Goal: Check status: Check status

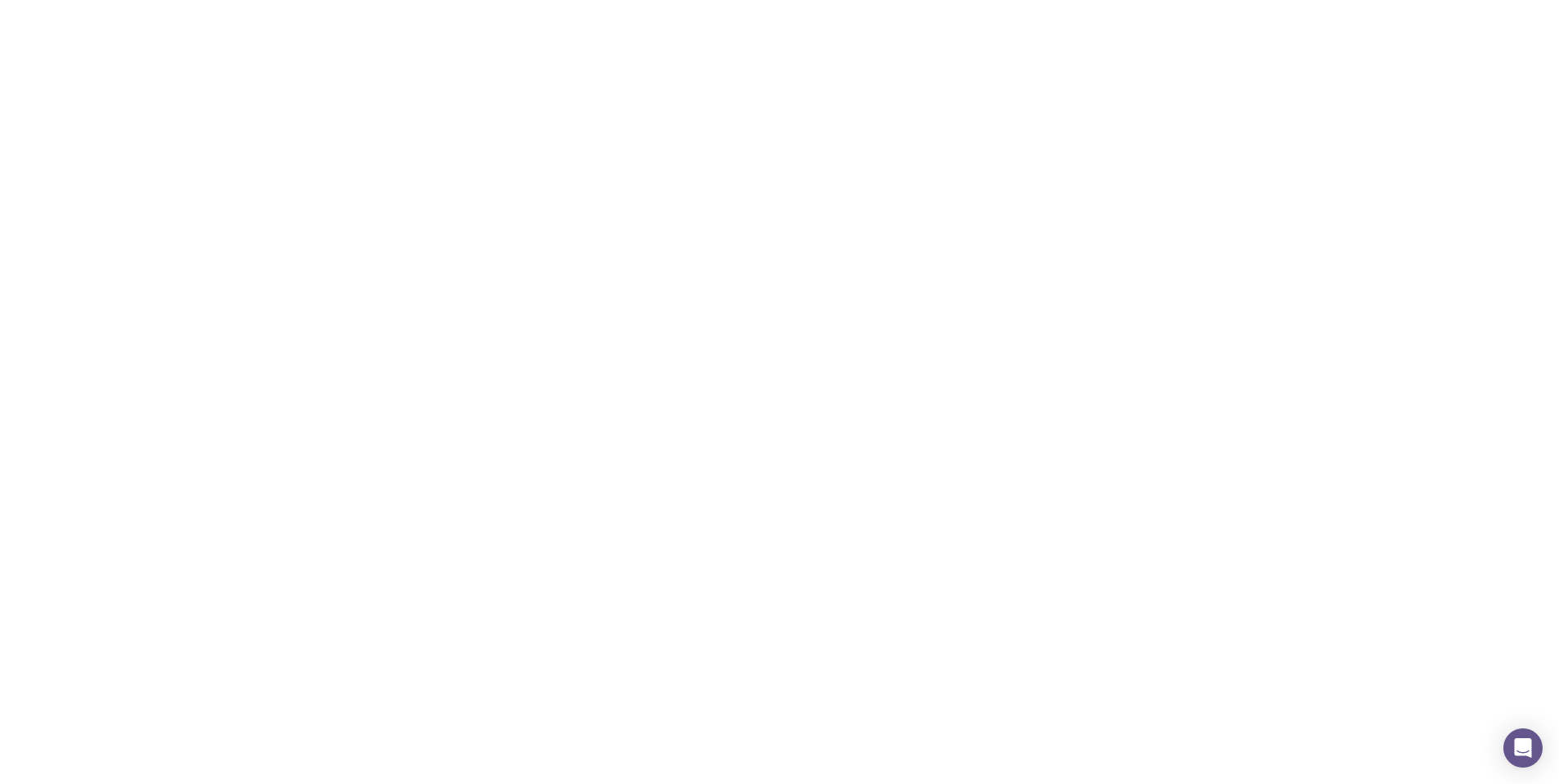
scroll to position [4, 0]
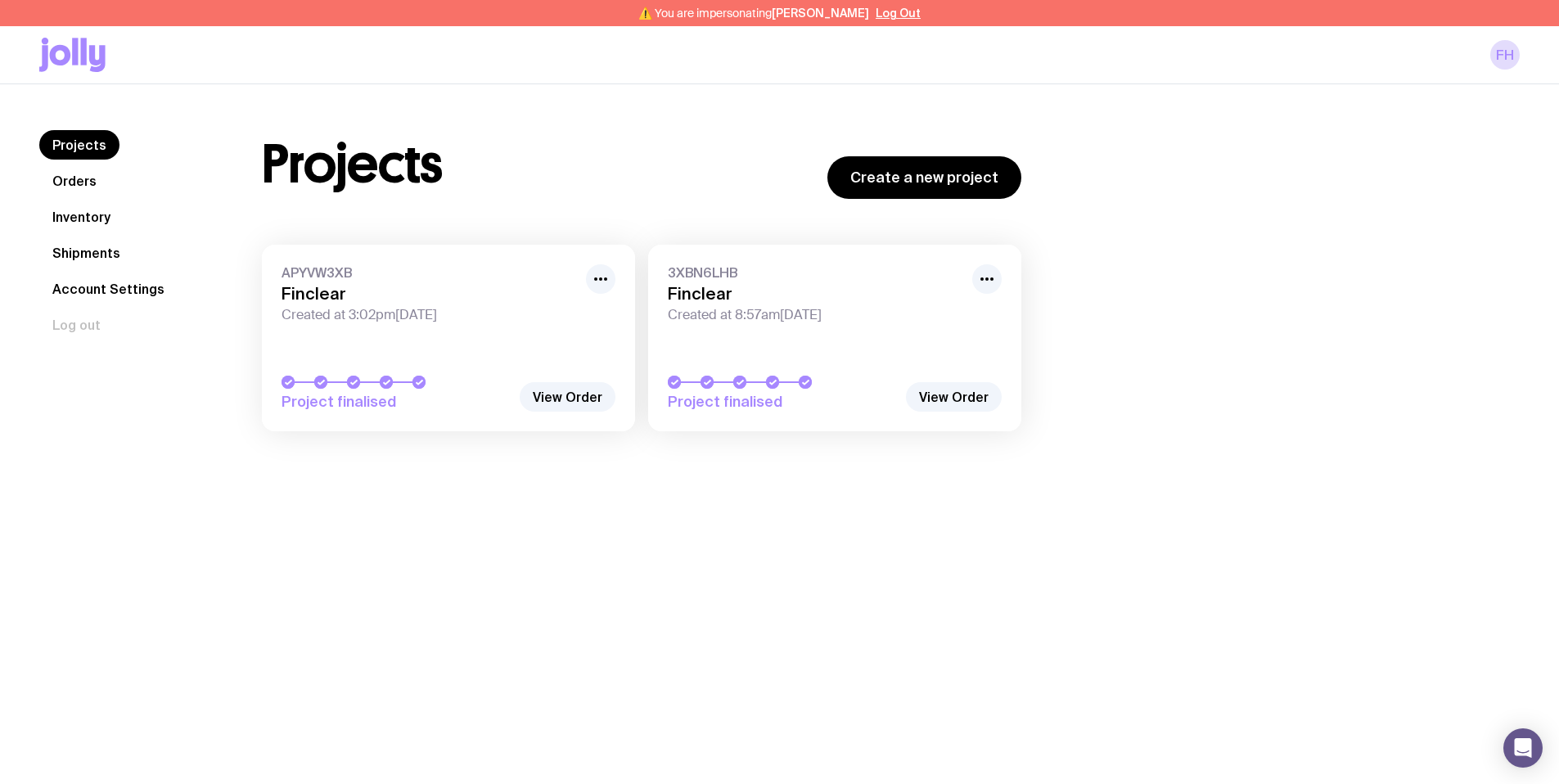
click at [68, 185] on link "Orders" at bounding box center [75, 181] width 70 height 30
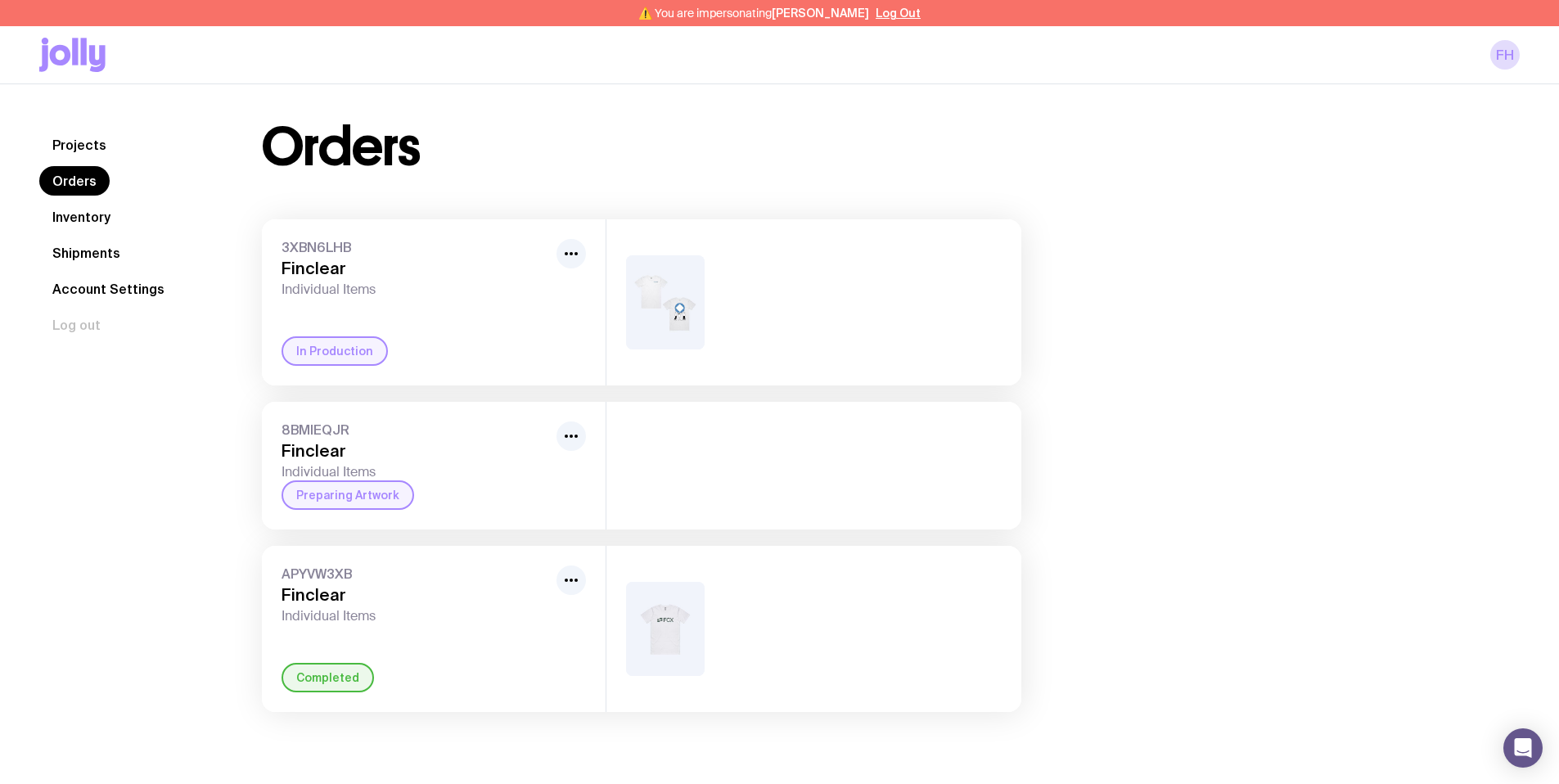
scroll to position [10, 0]
click at [469, 321] on div "3XBN6LHB Finclear Individual Items In Production" at bounding box center [434, 301] width 344 height 166
click at [597, 255] on div "3XBN6LHB Finclear Individual Items In Production" at bounding box center [434, 301] width 344 height 166
click at [647, 267] on img at bounding box center [665, 301] width 78 height 94
drag, startPoint x: 538, startPoint y: 246, endPoint x: 562, endPoint y: 251, distance: 24.5
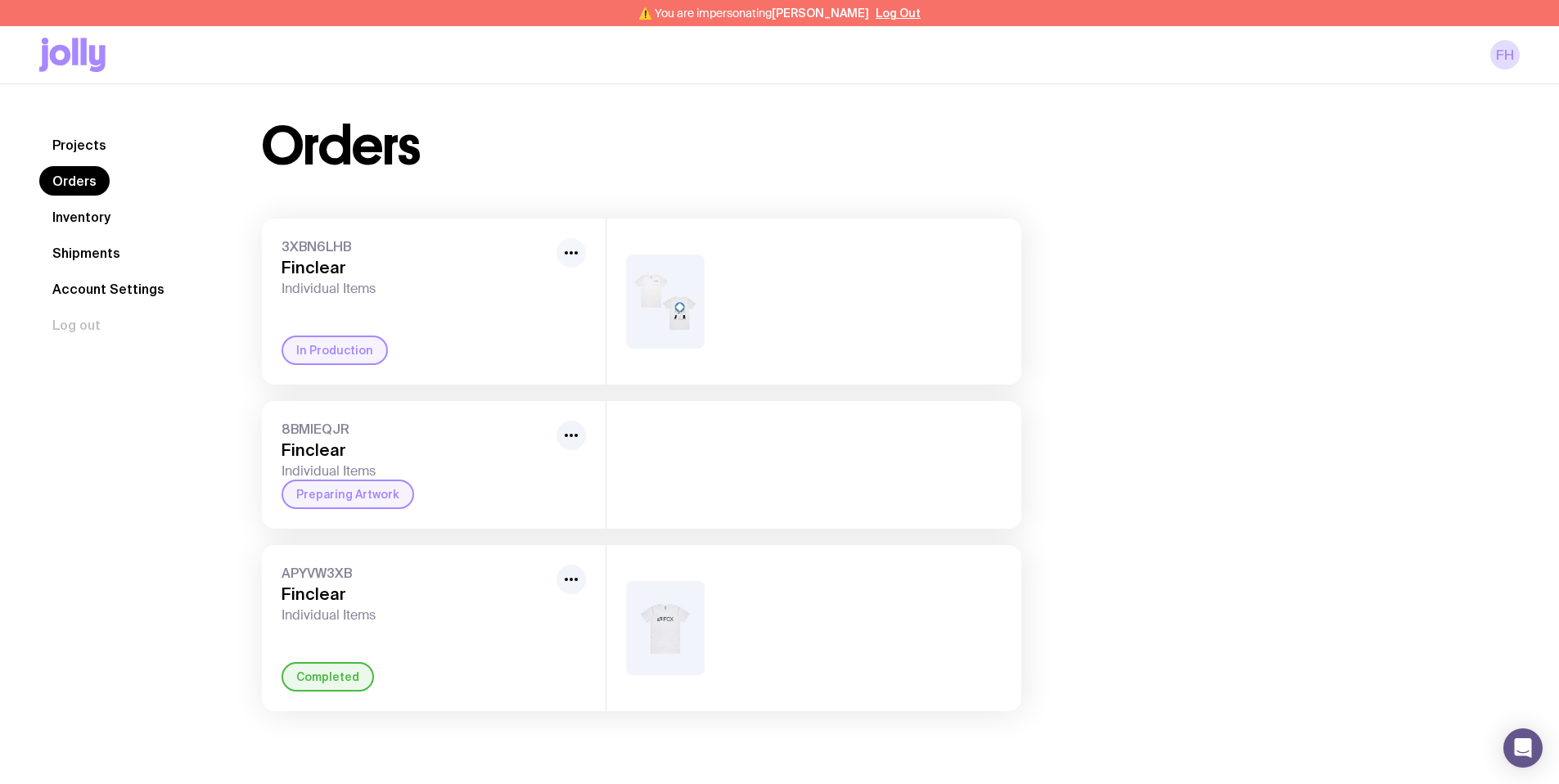
click at [542, 248] on span "3XBN6LHB" at bounding box center [416, 246] width 268 height 16
click at [572, 253] on circle "button" at bounding box center [571, 253] width 4 height 4
click at [722, 328] on div at bounding box center [813, 301] width 415 height 166
click at [689, 308] on img at bounding box center [665, 301] width 78 height 94
drag, startPoint x: 689, startPoint y: 308, endPoint x: 533, endPoint y: 309, distance: 156.0
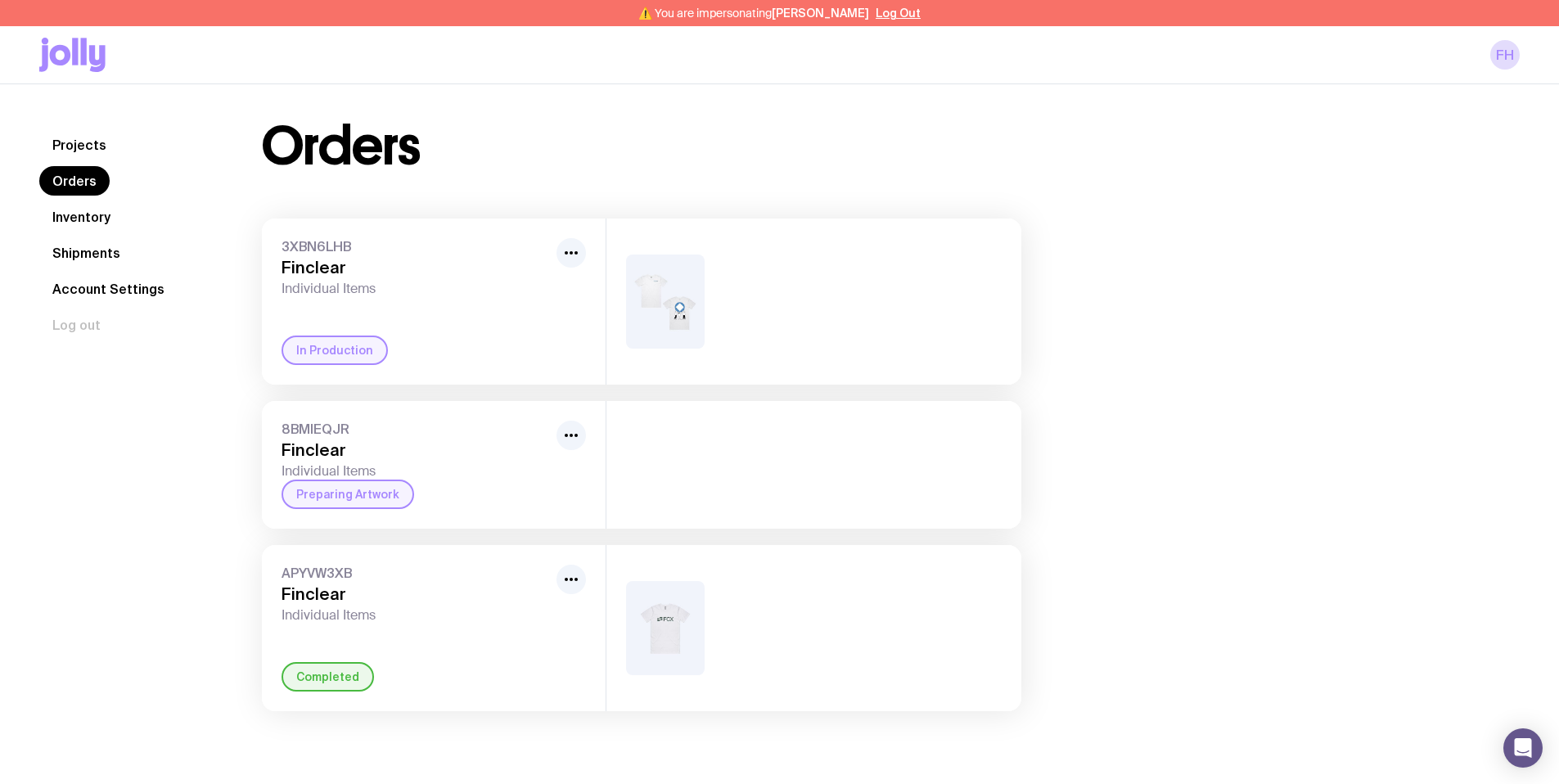
click at [685, 309] on img at bounding box center [665, 301] width 78 height 94
click at [323, 263] on h3 "Finclear" at bounding box center [416, 268] width 268 height 20
click at [560, 249] on button "button" at bounding box center [571, 253] width 30 height 30
click at [433, 226] on div "3XBN6LHB Finclear Individual Items Rename In Production" at bounding box center [434, 301] width 344 height 166
drag, startPoint x: 318, startPoint y: 359, endPoint x: 447, endPoint y: 339, distance: 130.5
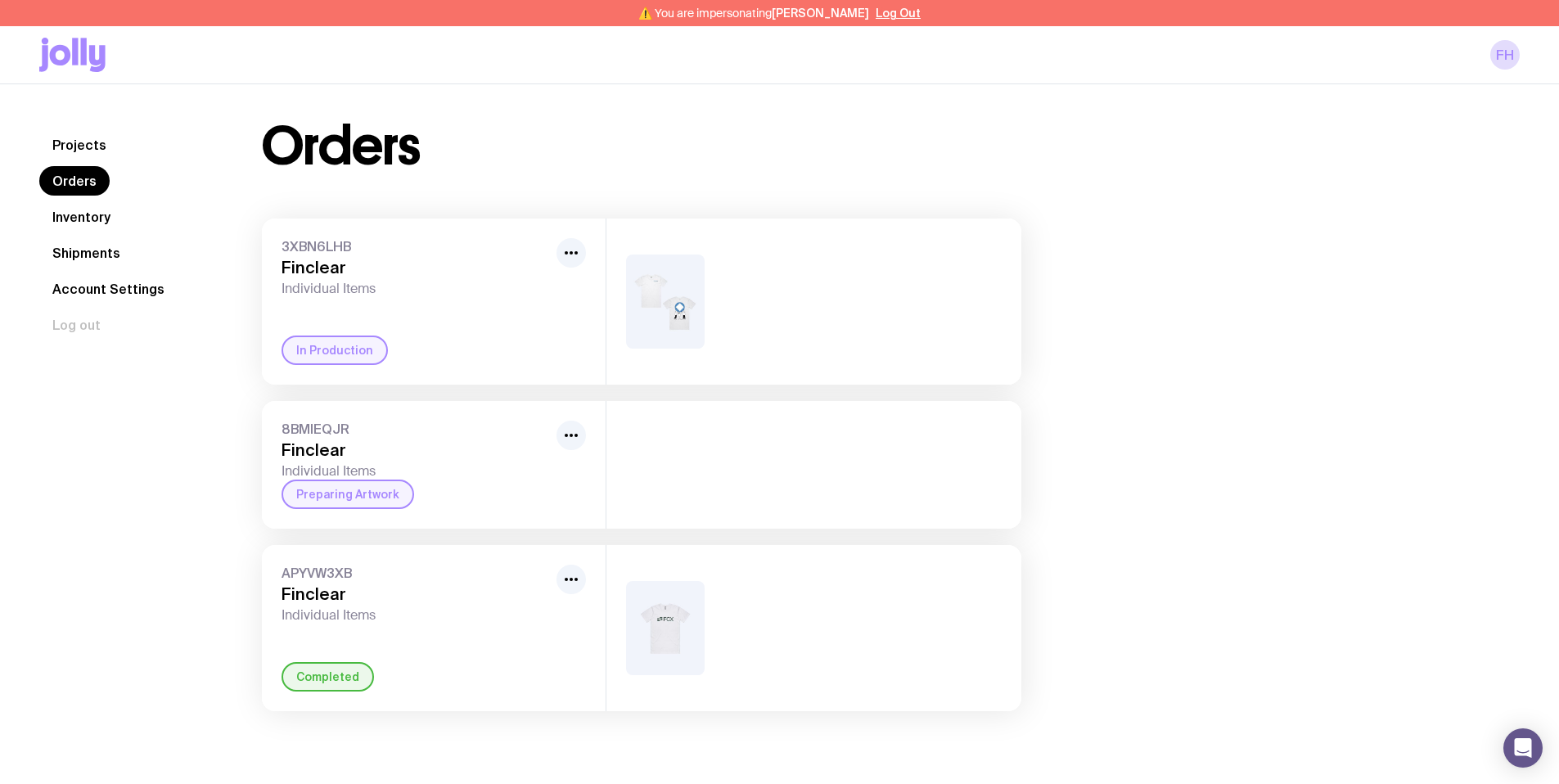
click at [318, 358] on div "In Production" at bounding box center [335, 350] width 106 height 30
drag, startPoint x: 705, startPoint y: 328, endPoint x: 692, endPoint y: 328, distance: 13.0
click at [705, 329] on div at bounding box center [813, 301] width 415 height 166
click at [682, 322] on img at bounding box center [665, 301] width 78 height 94
click at [681, 321] on img at bounding box center [665, 301] width 78 height 94
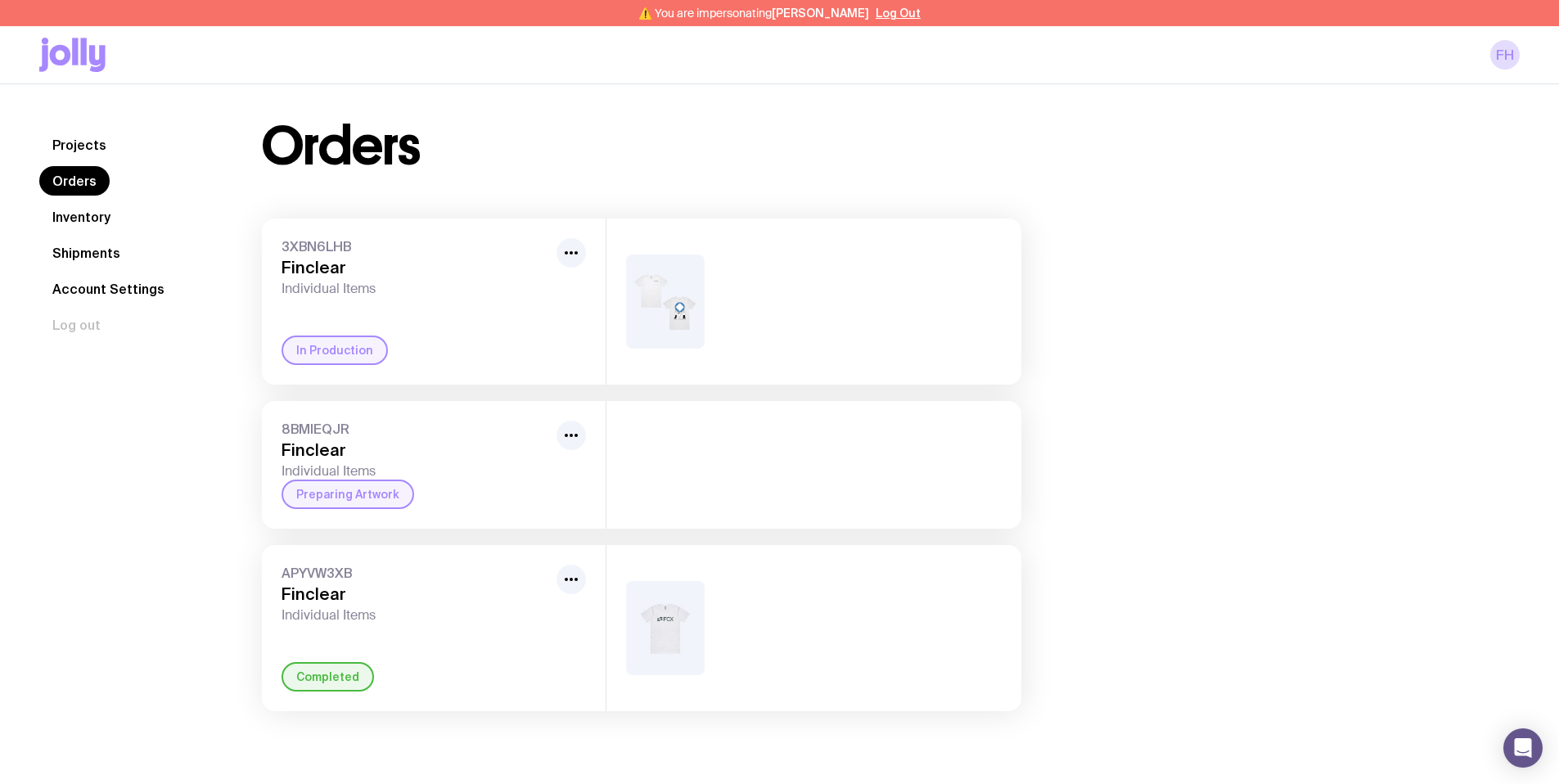
click at [51, 200] on nav "Projects Orders Inventory Shipments Account Settings Log out" at bounding box center [131, 235] width 184 height 209
click at [68, 219] on link "Inventory" at bounding box center [82, 217] width 85 height 30
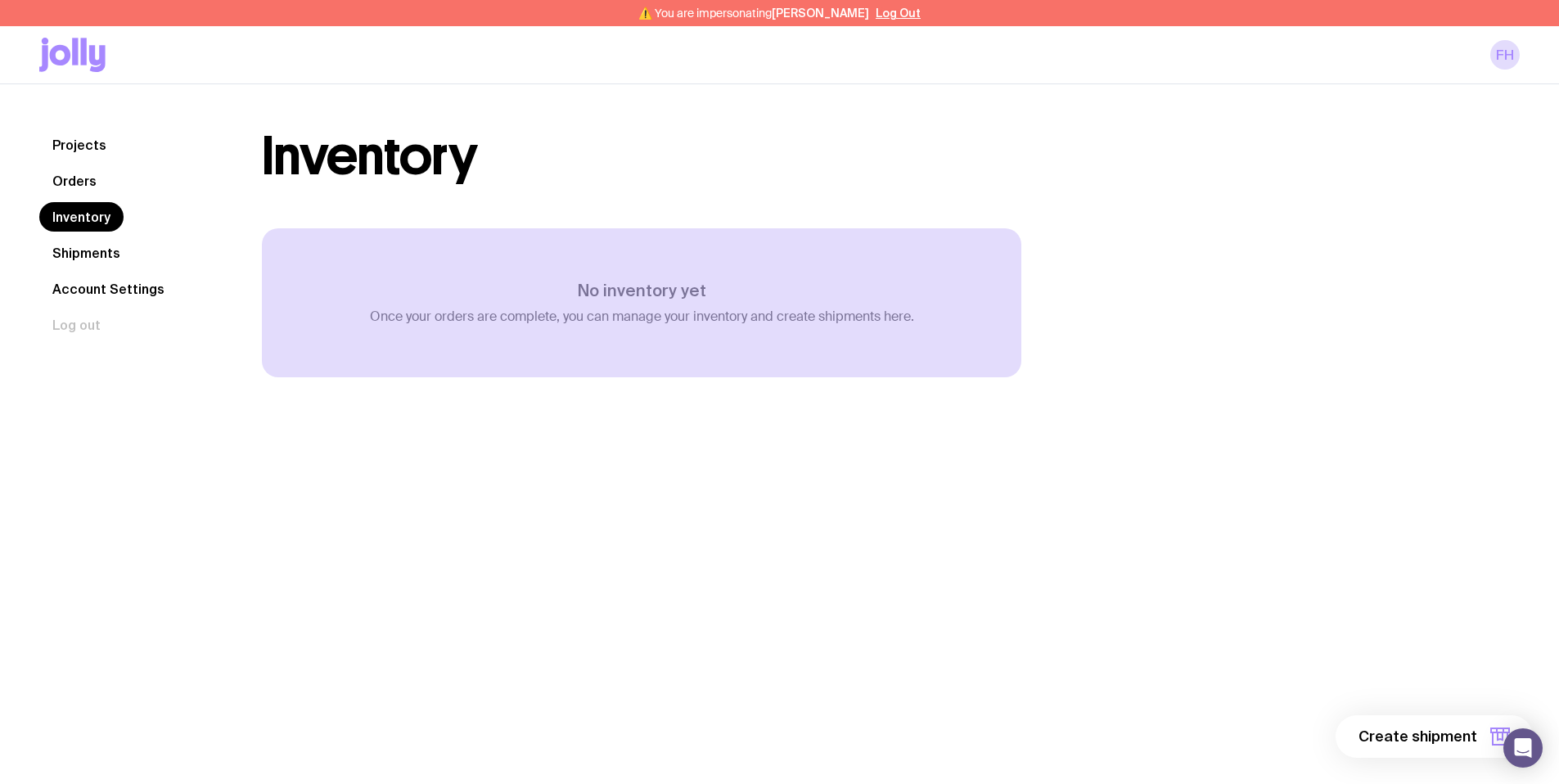
click at [82, 196] on nav "Projects Orders Inventory Shipments Account Settings Log out" at bounding box center [131, 235] width 184 height 209
click at [83, 183] on link "Orders" at bounding box center [75, 181] width 70 height 30
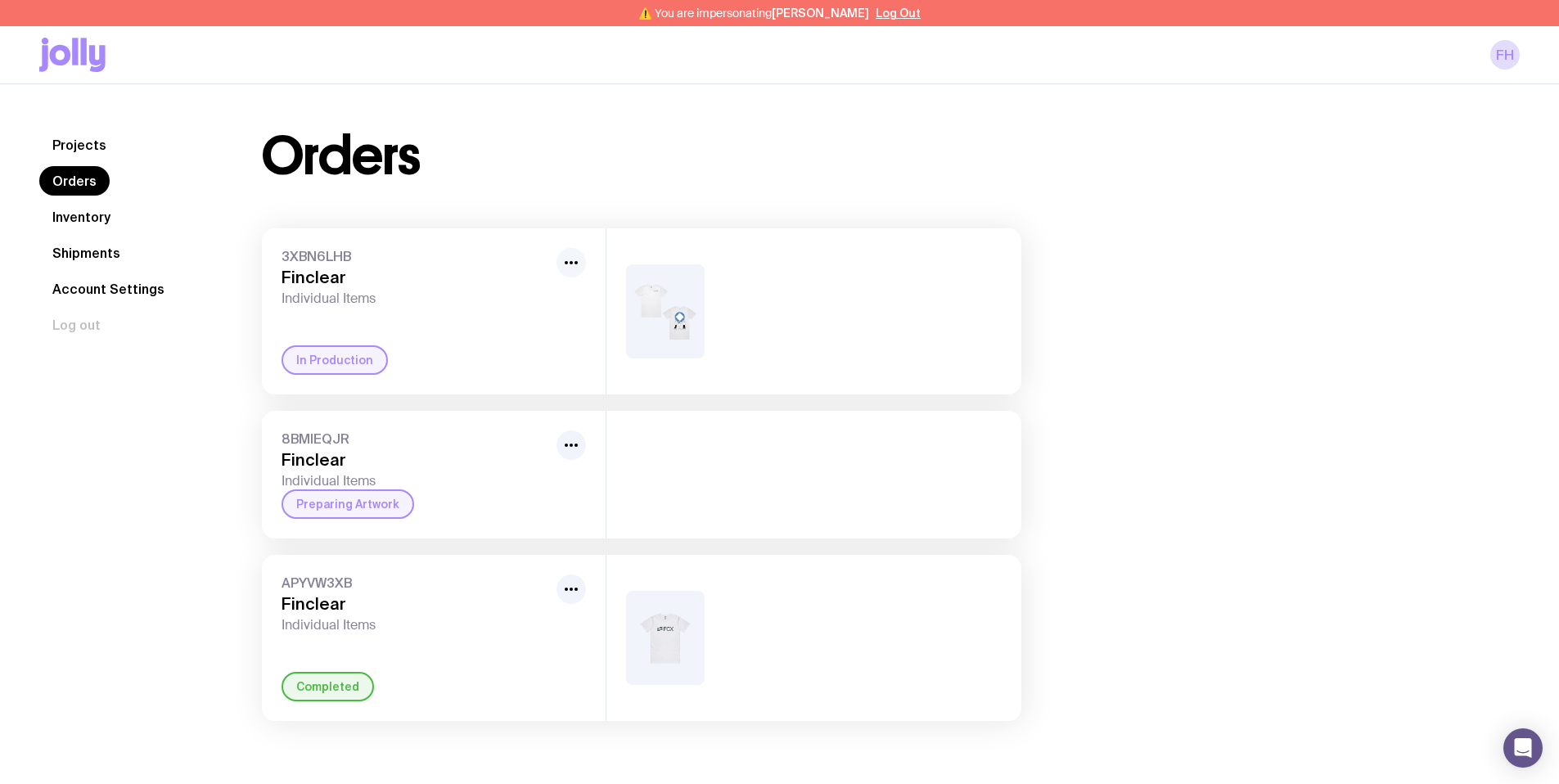
click at [575, 257] on icon "button" at bounding box center [571, 263] width 20 height 20
click at [733, 169] on div "Orders" at bounding box center [641, 156] width 759 height 52
